Goal: Task Accomplishment & Management: Manage account settings

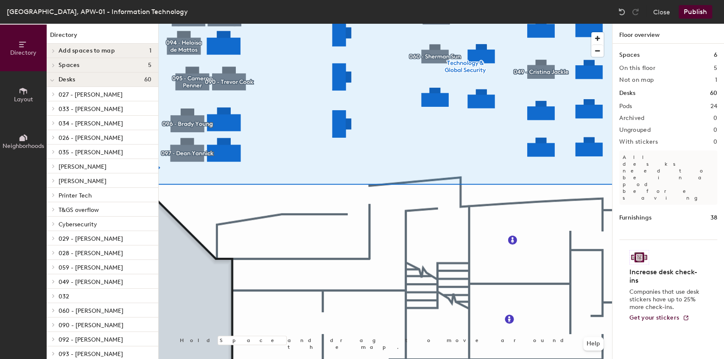
click at [332, 24] on div at bounding box center [385, 24] width 453 height 0
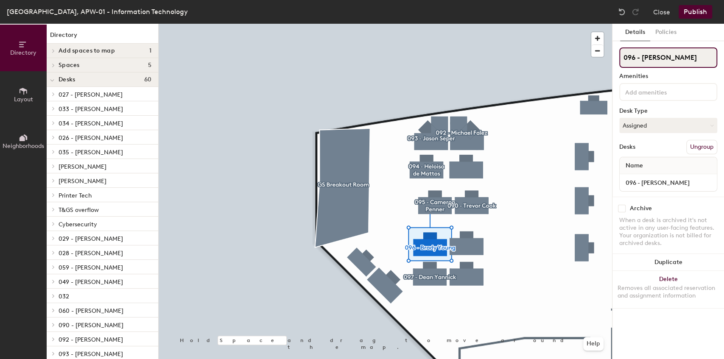
drag, startPoint x: 684, startPoint y: 57, endPoint x: 637, endPoint y: 60, distance: 46.8
click at [637, 60] on input "096 - [PERSON_NAME]" at bounding box center [668, 58] width 98 height 20
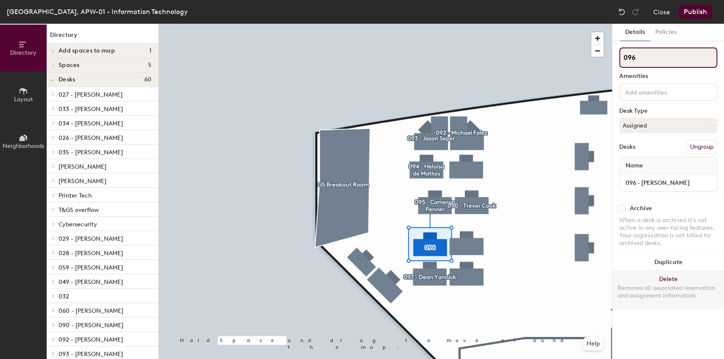
type input "096"
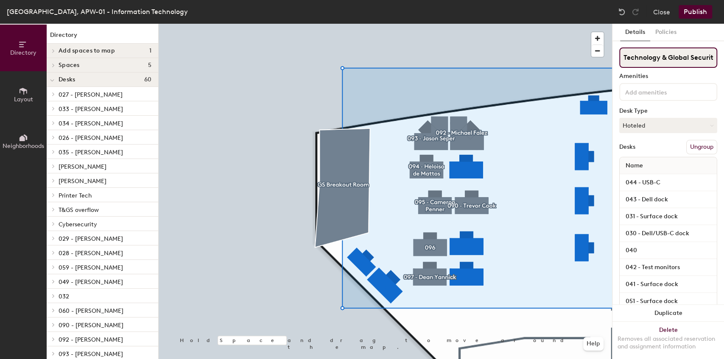
click at [647, 58] on input "Technology & Global Security" at bounding box center [668, 58] width 98 height 20
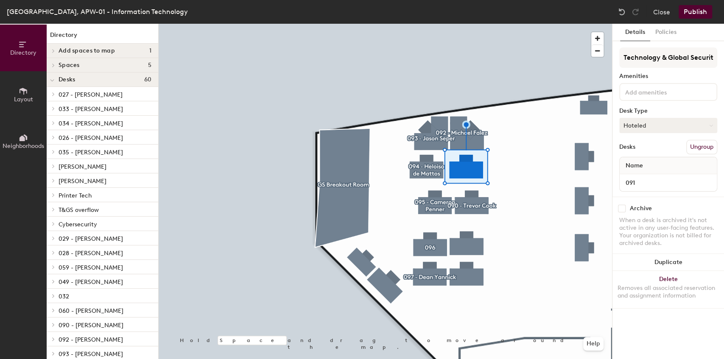
click at [636, 128] on button "Hoteled" at bounding box center [668, 125] width 98 height 15
click at [636, 151] on div "Assigned" at bounding box center [662, 152] width 85 height 13
click at [639, 59] on input "Technology & Global Security" at bounding box center [668, 58] width 98 height 20
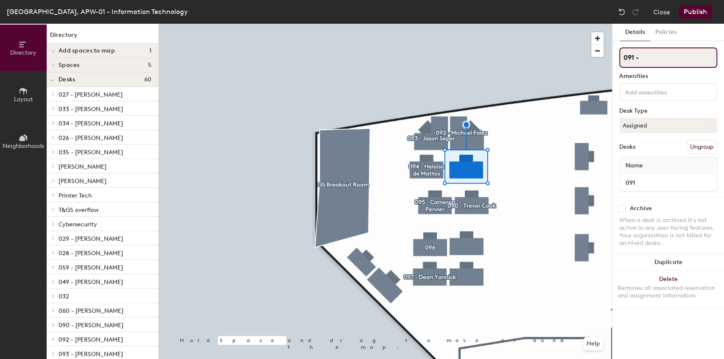
paste input "- [PERSON_NAME]"
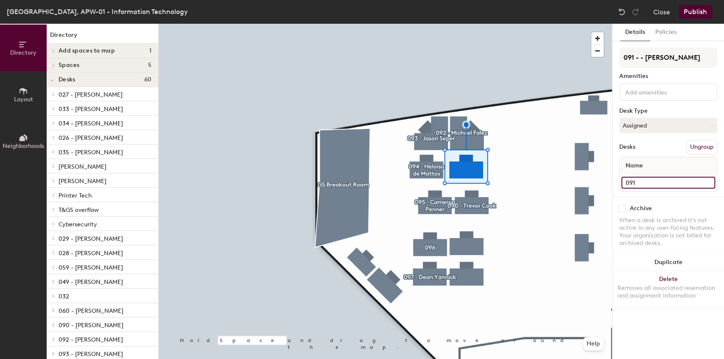
click at [647, 181] on input "091" at bounding box center [668, 183] width 94 height 12
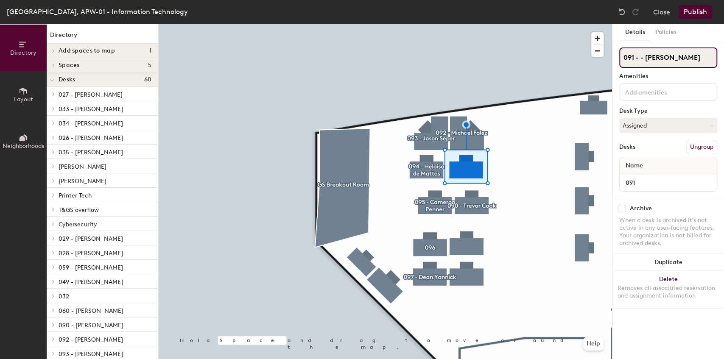
click at [681, 61] on input "091 - - [PERSON_NAME]" at bounding box center [668, 58] width 98 height 20
click at [596, 60] on div "Directory Layout Neighborhoods Directory Add spaces to map 1 GS Breakout Room S…" at bounding box center [362, 192] width 724 height 336
click at [641, 56] on input "091 - - [PERSON_NAME]" at bounding box center [668, 58] width 98 height 20
click at [648, 59] on input "091 - - [PERSON_NAME]" at bounding box center [668, 58] width 98 height 20
click at [641, 59] on input "091 - - [PERSON_NAME]" at bounding box center [668, 58] width 98 height 20
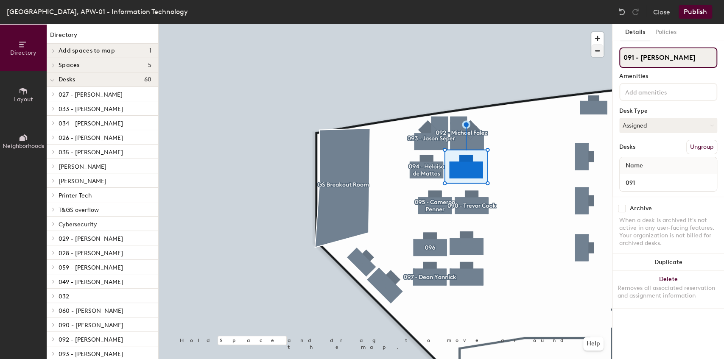
click at [589, 56] on div "Directory Layout Neighborhoods Directory Add spaces to map 1 GS Breakout Room S…" at bounding box center [362, 192] width 724 height 336
type input "091 - [PERSON_NAME]"
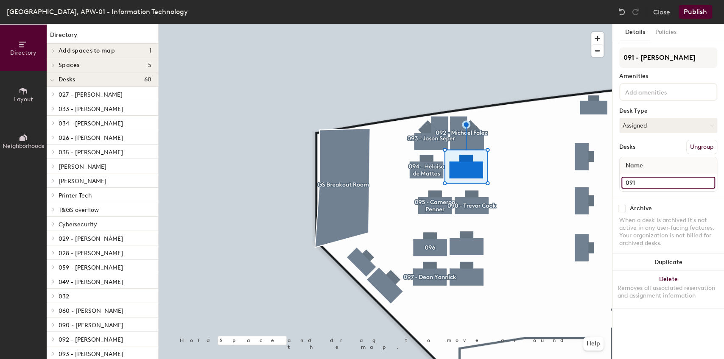
click at [643, 184] on input "091" at bounding box center [668, 183] width 94 height 12
paste input "- [PERSON_NAME]"
type input "091 - [PERSON_NAME]"
click at [695, 9] on button "Publish" at bounding box center [696, 12] width 34 height 14
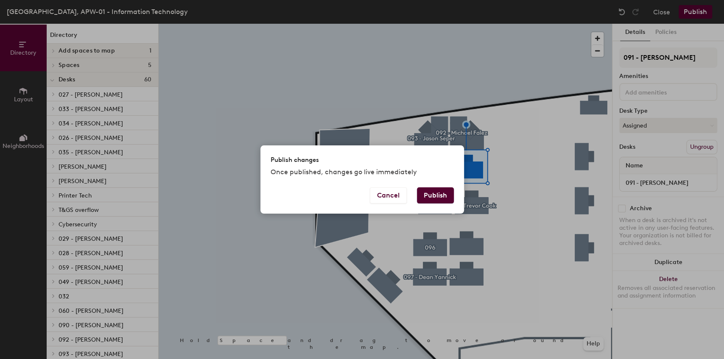
click at [435, 198] on button "Publish" at bounding box center [435, 196] width 37 height 16
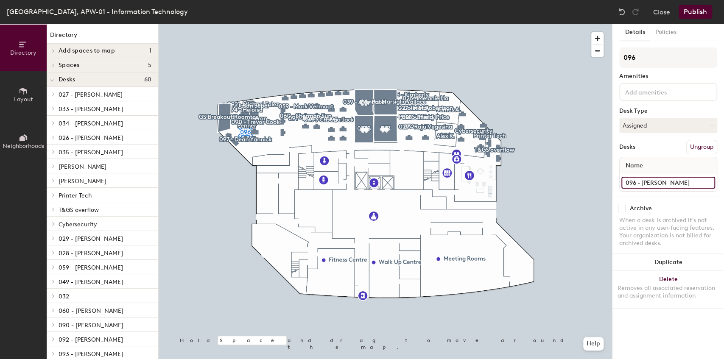
drag, startPoint x: 672, startPoint y: 180, endPoint x: 677, endPoint y: 182, distance: 5.8
click at [672, 180] on input "096 - [PERSON_NAME]" at bounding box center [668, 183] width 94 height 12
click at [668, 179] on input "096 - [PERSON_NAME]" at bounding box center [668, 183] width 94 height 12
click at [682, 184] on input "096 - [PERSON_NAME]" at bounding box center [668, 183] width 94 height 12
type input "096"
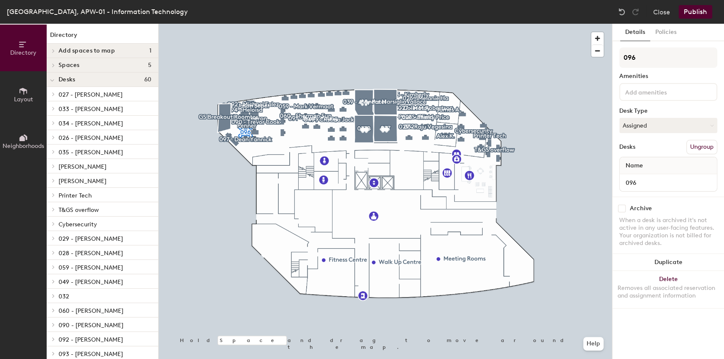
click at [691, 11] on button "Publish" at bounding box center [696, 12] width 34 height 14
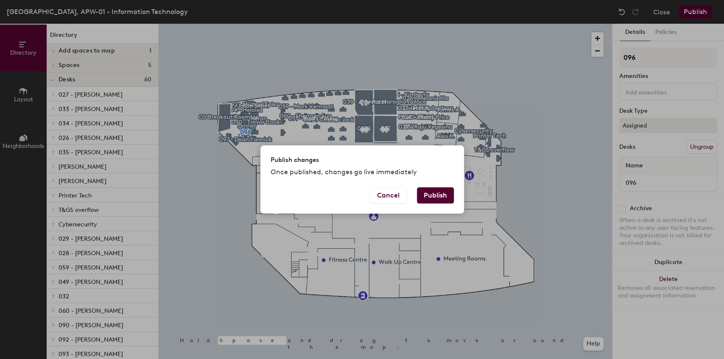
click at [436, 195] on button "Publish" at bounding box center [435, 196] width 37 height 16
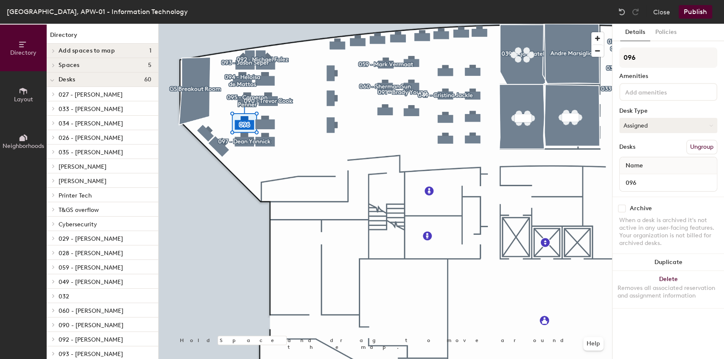
click at [636, 128] on button "Assigned" at bounding box center [668, 125] width 98 height 15
click at [633, 165] on div "Hot" at bounding box center [662, 164] width 85 height 13
click at [641, 128] on button "Hot" at bounding box center [668, 125] width 98 height 15
click at [633, 181] on div "Hoteled" at bounding box center [662, 177] width 85 height 13
click at [703, 147] on button "Ungroup" at bounding box center [701, 147] width 31 height 14
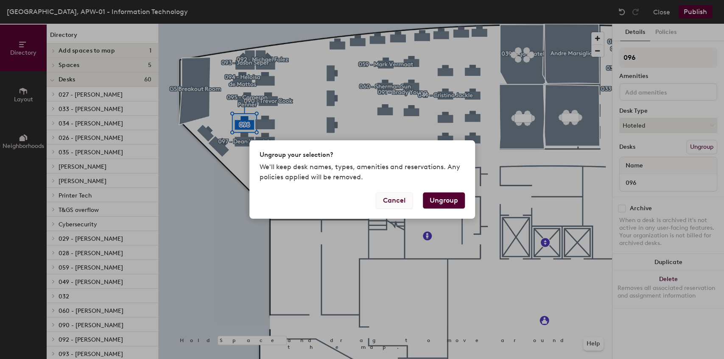
click at [380, 199] on button "Cancel" at bounding box center [394, 201] width 37 height 16
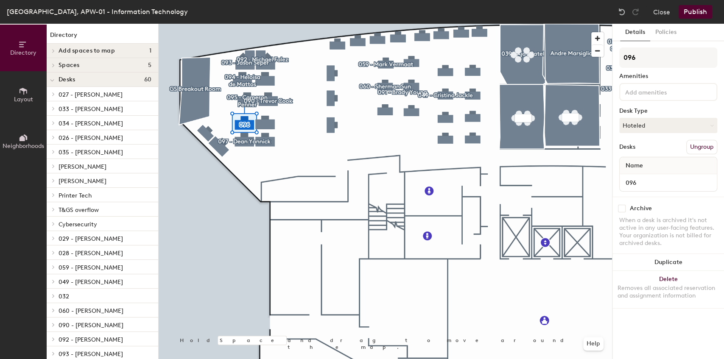
click at [697, 14] on button "Publish" at bounding box center [696, 12] width 34 height 14
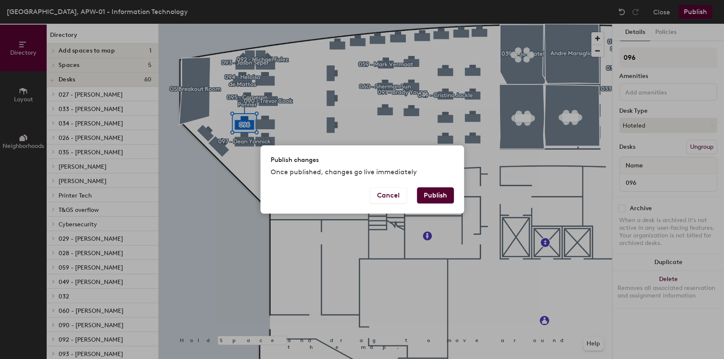
click at [448, 198] on button "Publish" at bounding box center [435, 196] width 37 height 16
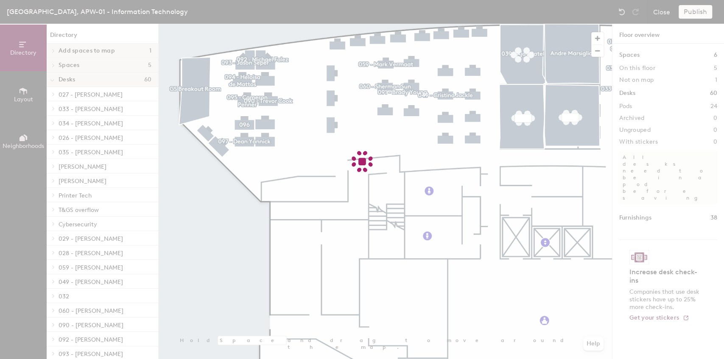
click at [242, 124] on div at bounding box center [362, 179] width 724 height 359
